Goal: Task Accomplishment & Management: Use online tool/utility

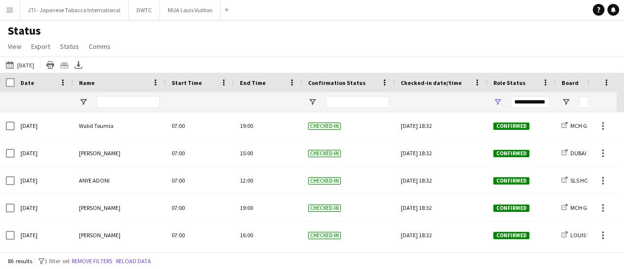
click at [36, 57] on div "[DATE] to [DATE] [DATE] [DATE] This Week This Month [DATE] Last Week Last Month…" at bounding box center [312, 65] width 624 height 16
click at [33, 65] on button "[DATE] to [DATE] [DATE]" at bounding box center [20, 65] width 32 height 12
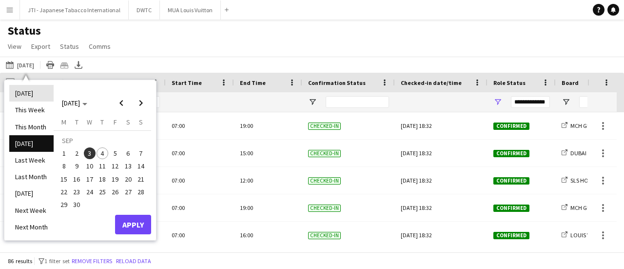
click at [25, 98] on li "[DATE]" at bounding box center [31, 93] width 44 height 17
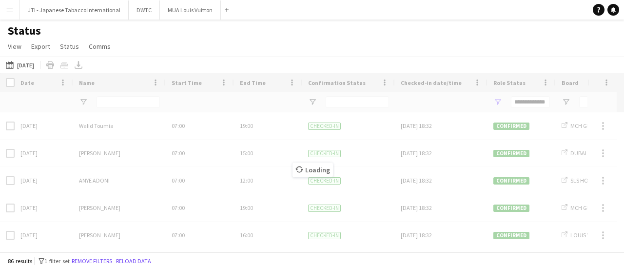
click at [149, 38] on div "Status View Views Default view New view Update view Delete view Edit name Custo…" at bounding box center [312, 39] width 624 height 33
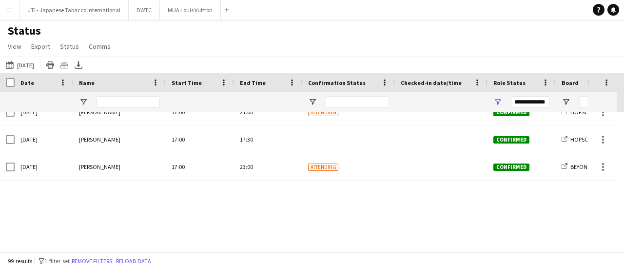
scroll to position [2390, 0]
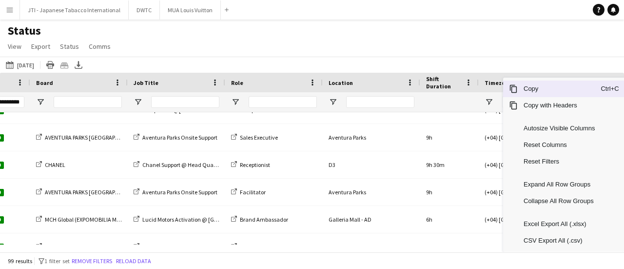
click at [532, 90] on span "Copy" at bounding box center [559, 88] width 83 height 17
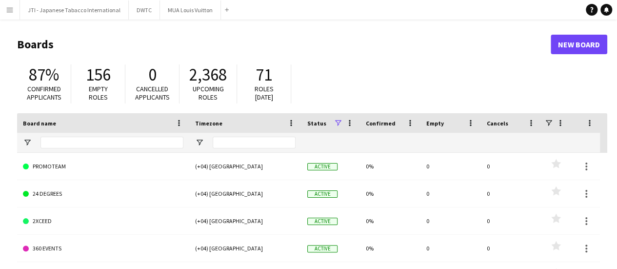
click at [11, 10] on app-icon "Menu" at bounding box center [10, 10] width 8 height 8
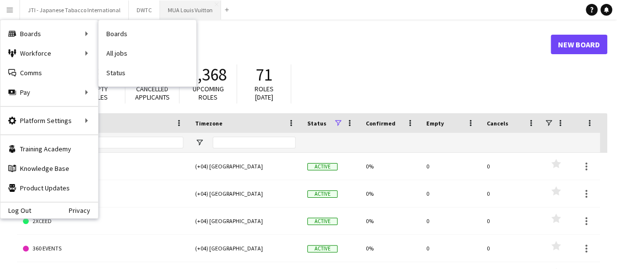
drag, startPoint x: 112, startPoint y: 75, endPoint x: 193, endPoint y: 9, distance: 103.7
click at [112, 75] on link "Status" at bounding box center [148, 73] width 98 height 20
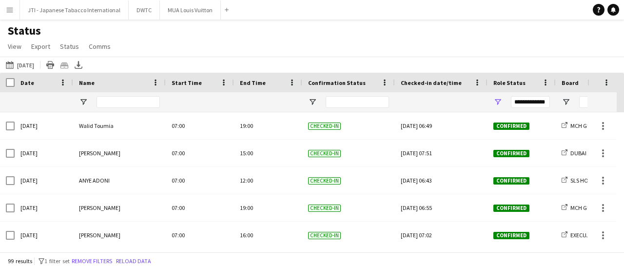
drag, startPoint x: 11, startPoint y: 13, endPoint x: 26, endPoint y: 29, distance: 21.7
click at [11, 13] on app-icon "Menu" at bounding box center [10, 10] width 8 height 8
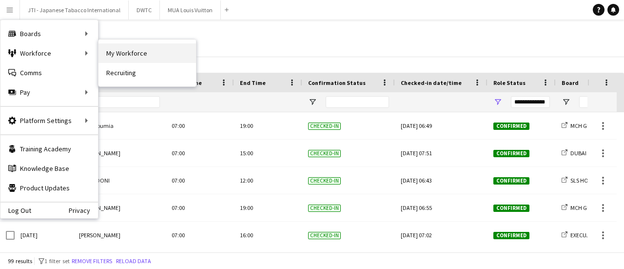
click at [125, 54] on link "My Workforce" at bounding box center [148, 53] width 98 height 20
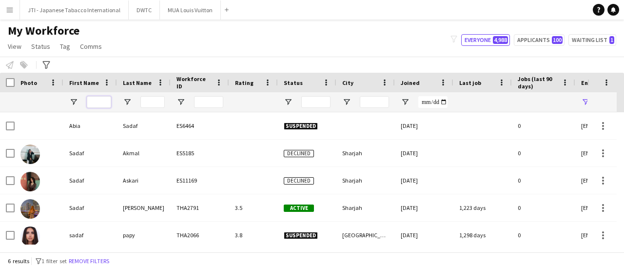
click at [107, 101] on input "First Name Filter Input" at bounding box center [99, 102] width 24 height 12
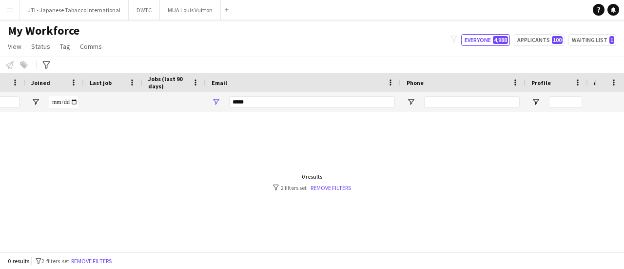
type input "*******"
drag, startPoint x: 262, startPoint y: 104, endPoint x: 100, endPoint y: 85, distance: 163.0
click at [106, 88] on div "Workforce Details Rating Status City" at bounding box center [159, 93] width 1058 height 40
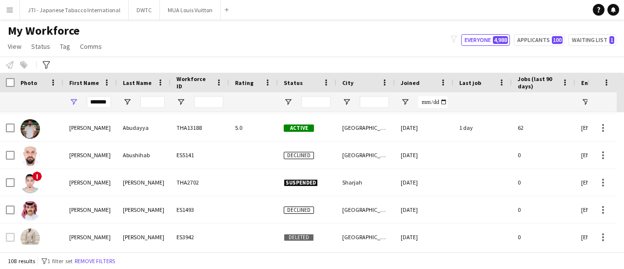
scroll to position [454, 0]
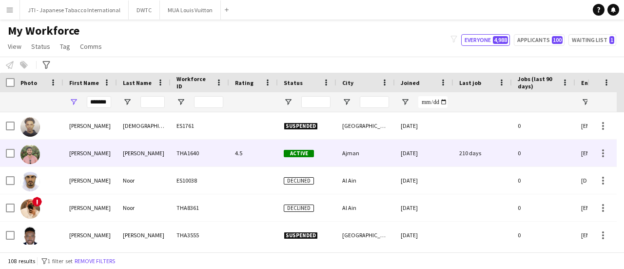
click at [161, 154] on div "Nadeem" at bounding box center [144, 153] width 54 height 27
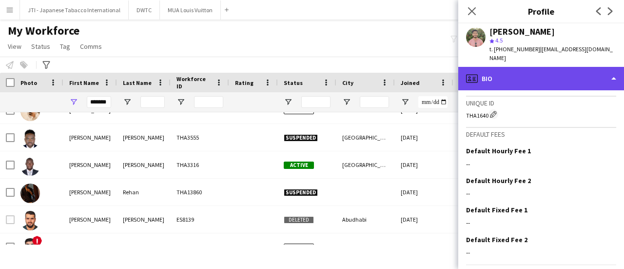
click at [566, 78] on div "profile Bio" at bounding box center [542, 78] width 166 height 23
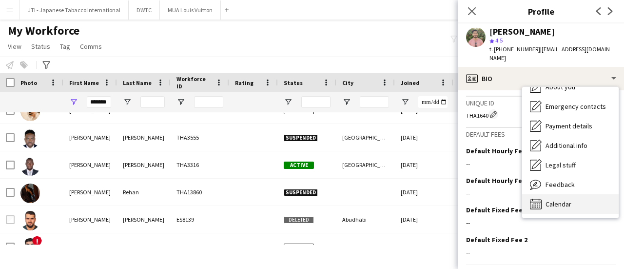
click at [572, 199] on div "Calendar Calendar" at bounding box center [570, 204] width 97 height 20
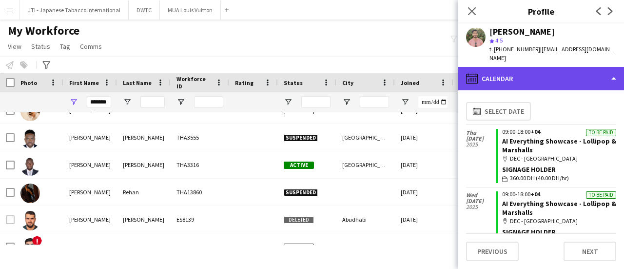
click at [567, 67] on div "calendar-full Calendar" at bounding box center [542, 78] width 166 height 23
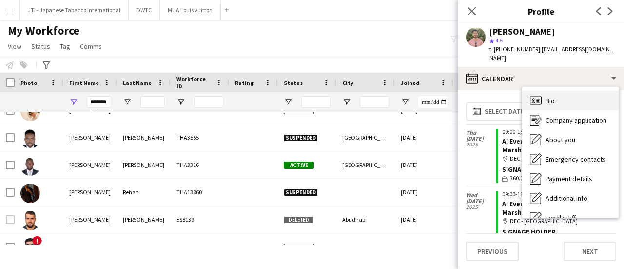
click at [569, 91] on div "Bio Bio" at bounding box center [570, 101] width 97 height 20
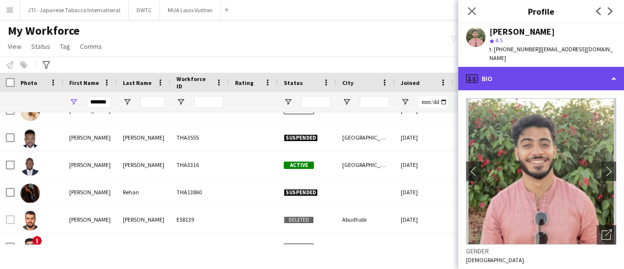
click at [566, 80] on div "profile Bio" at bounding box center [542, 78] width 166 height 23
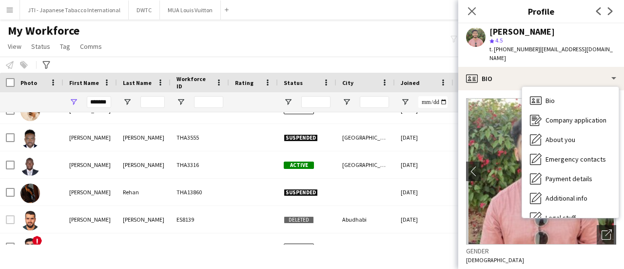
click at [608, 48] on app-profile-header "Ibrahim Nadeem star 4.5 t. +971567108444 | m.ibbi@hotmail.com" at bounding box center [542, 44] width 166 height 43
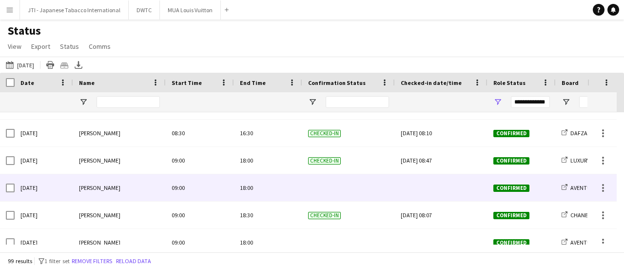
scroll to position [732, 0]
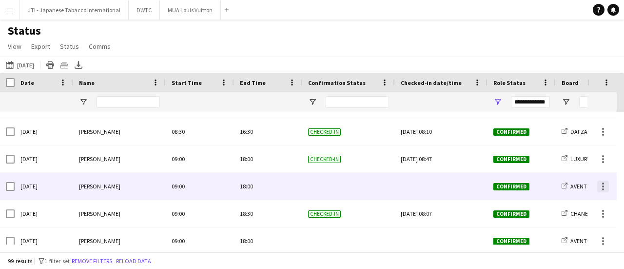
click at [606, 186] on div at bounding box center [604, 186] width 12 height 12
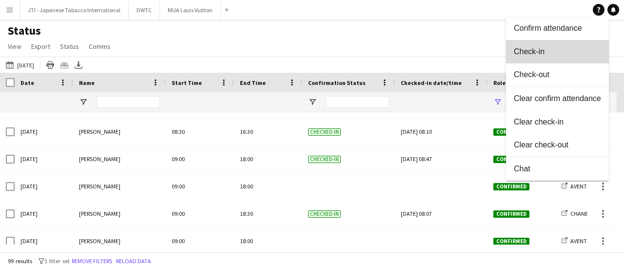
drag, startPoint x: 549, startPoint y: 55, endPoint x: 555, endPoint y: 83, distance: 28.9
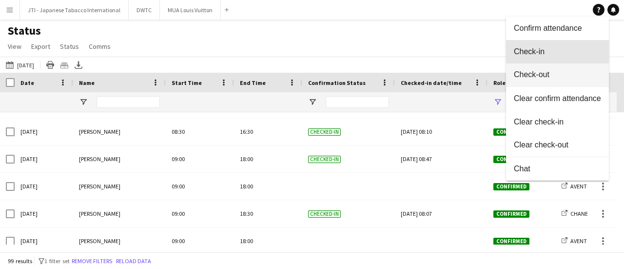
click at [549, 56] on span "Check-in" at bounding box center [557, 51] width 87 height 9
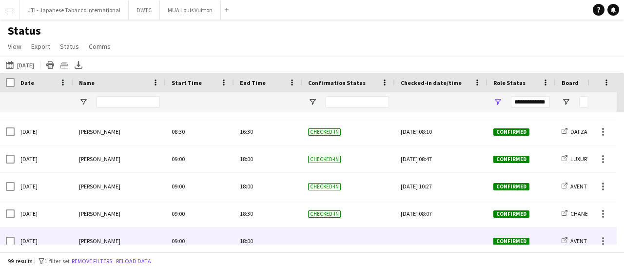
scroll to position [781, 0]
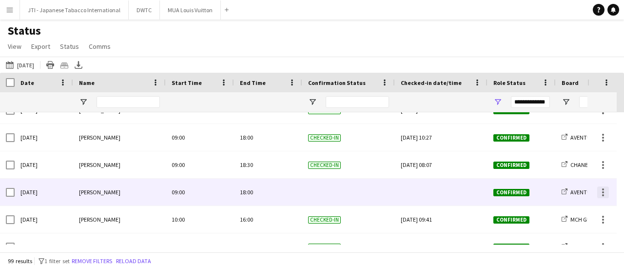
click at [605, 191] on div at bounding box center [604, 192] width 12 height 12
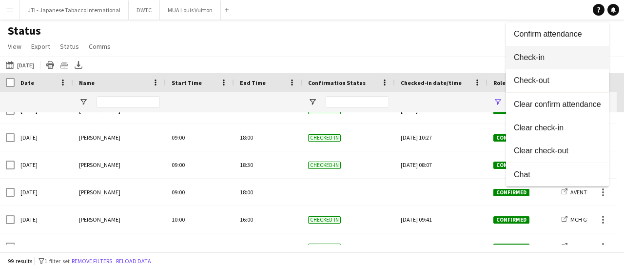
click at [539, 64] on button "Check-in" at bounding box center [557, 57] width 103 height 23
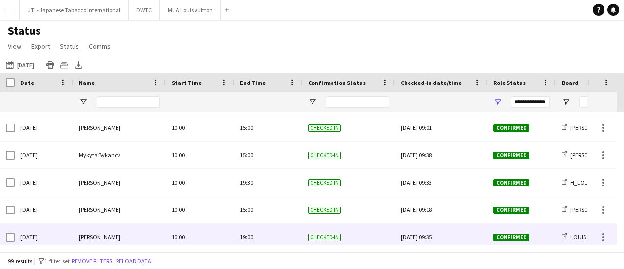
scroll to position [1024, 0]
